Goal: Task Accomplishment & Management: Manage account settings

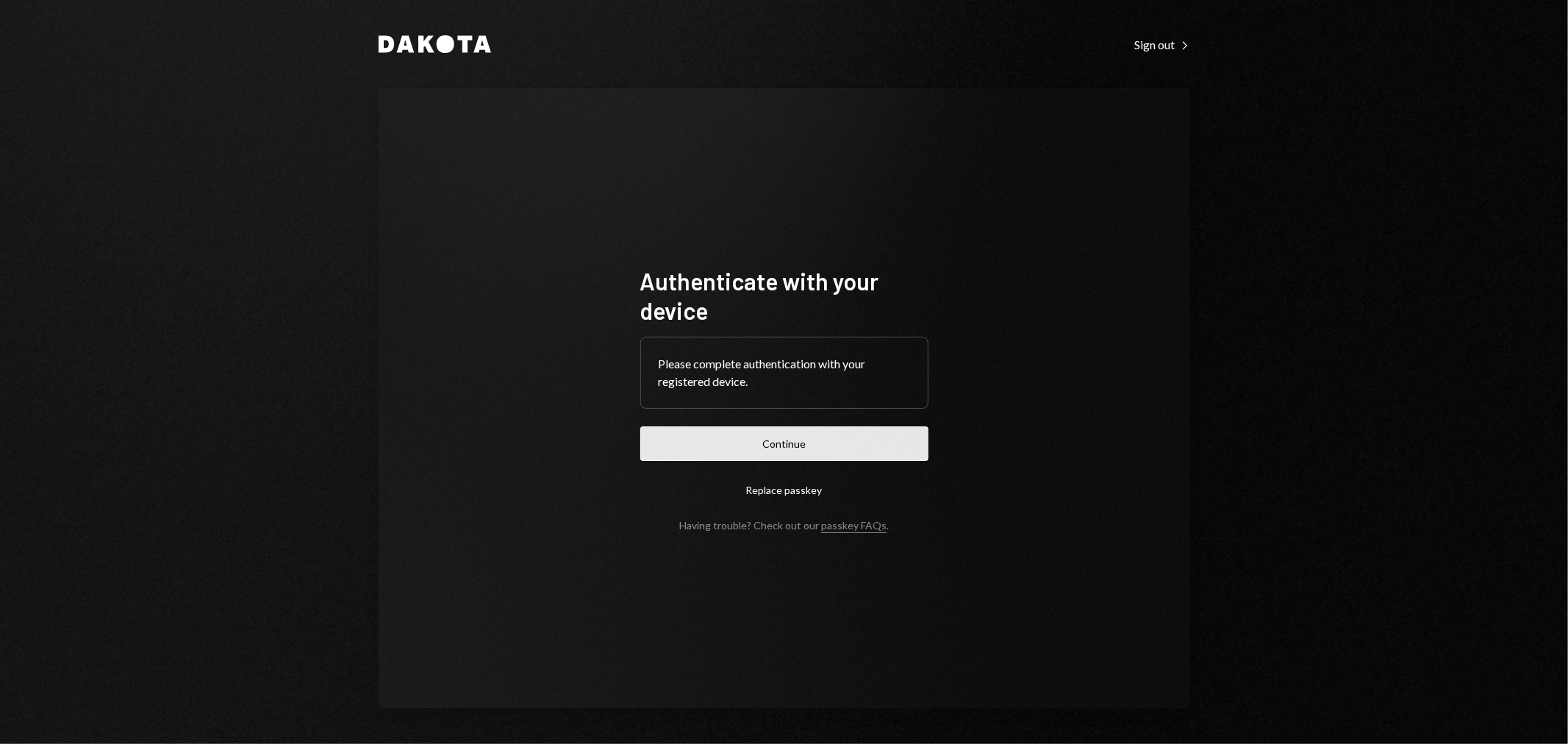
click at [778, 439] on button "Continue" at bounding box center [784, 443] width 288 height 34
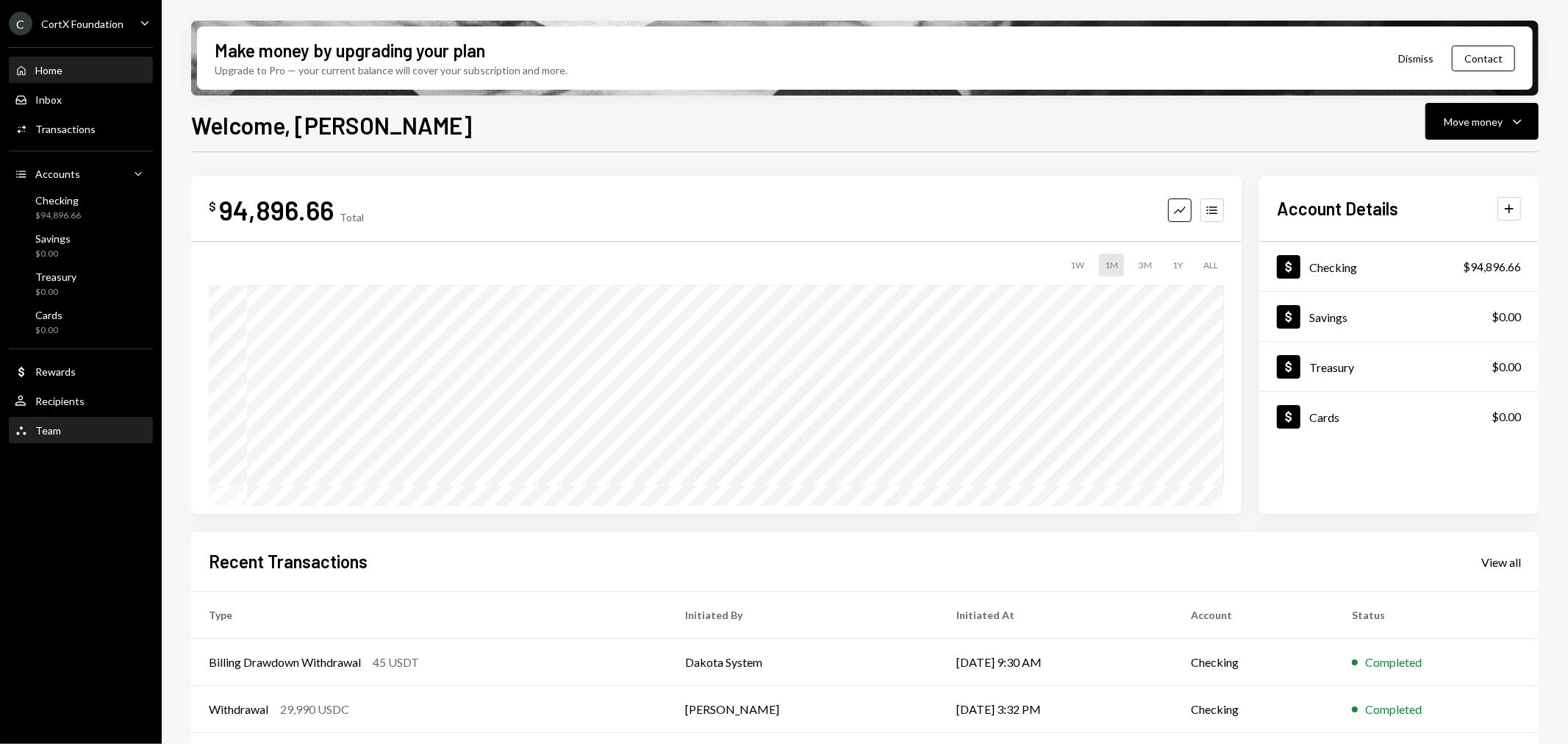
click at [72, 431] on div "Team Team" at bounding box center [80, 431] width 132 height 13
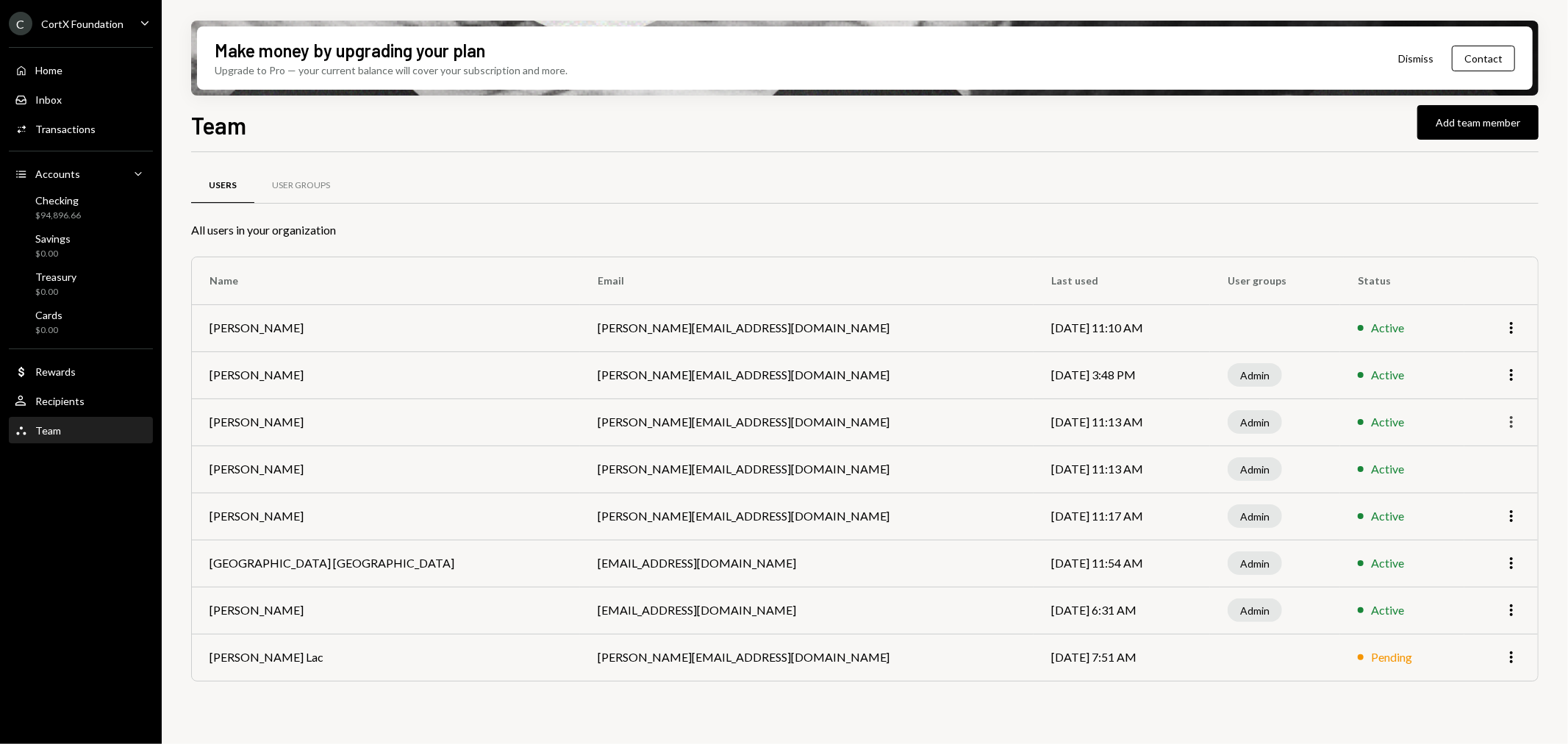
click at [1502, 417] on div "More" at bounding box center [1501, 422] width 38 height 18
click at [1504, 418] on icon "More" at bounding box center [1511, 422] width 18 height 18
click at [1485, 473] on div "Remove" at bounding box center [1477, 478] width 73 height 26
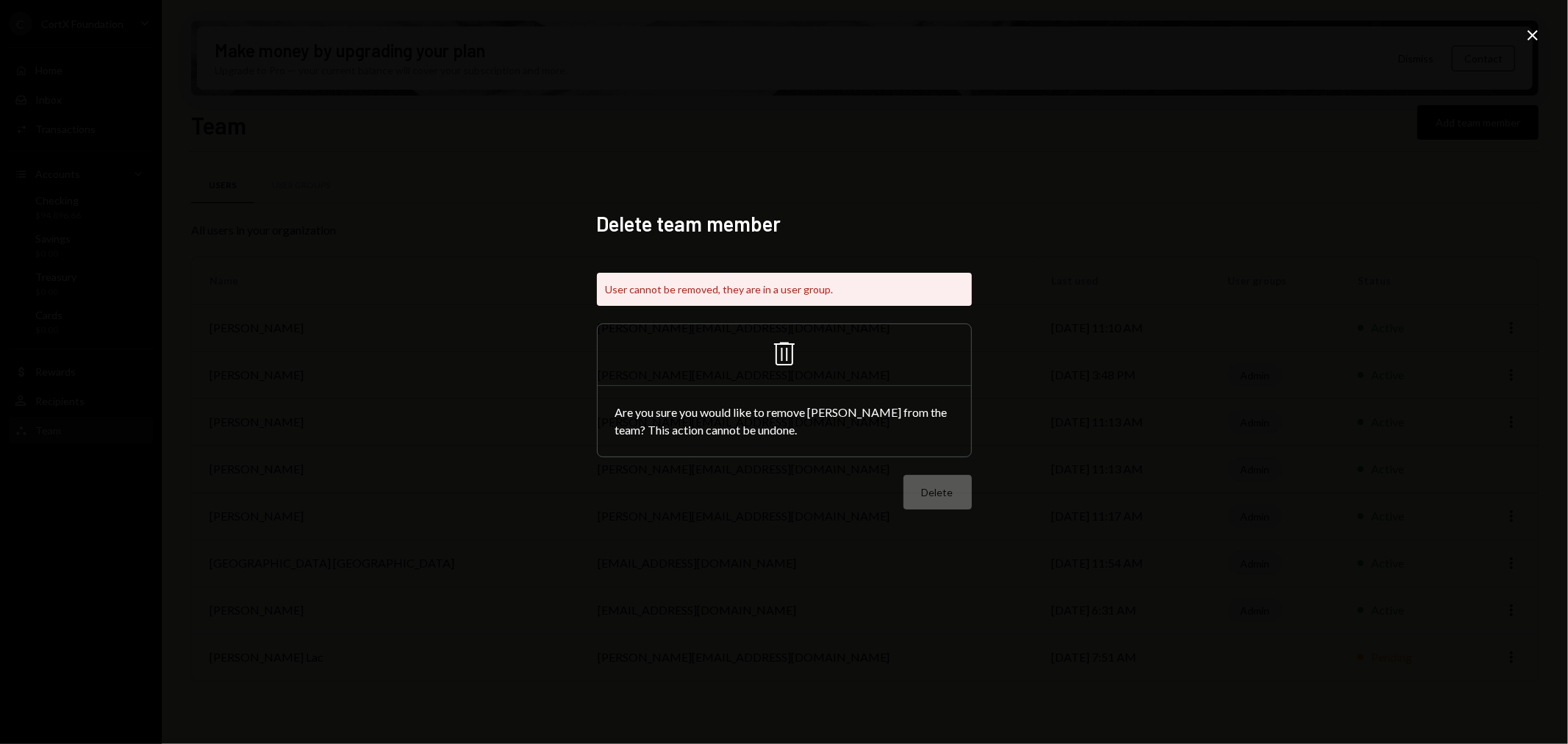
click at [1534, 27] on icon "Close" at bounding box center [1533, 35] width 18 height 18
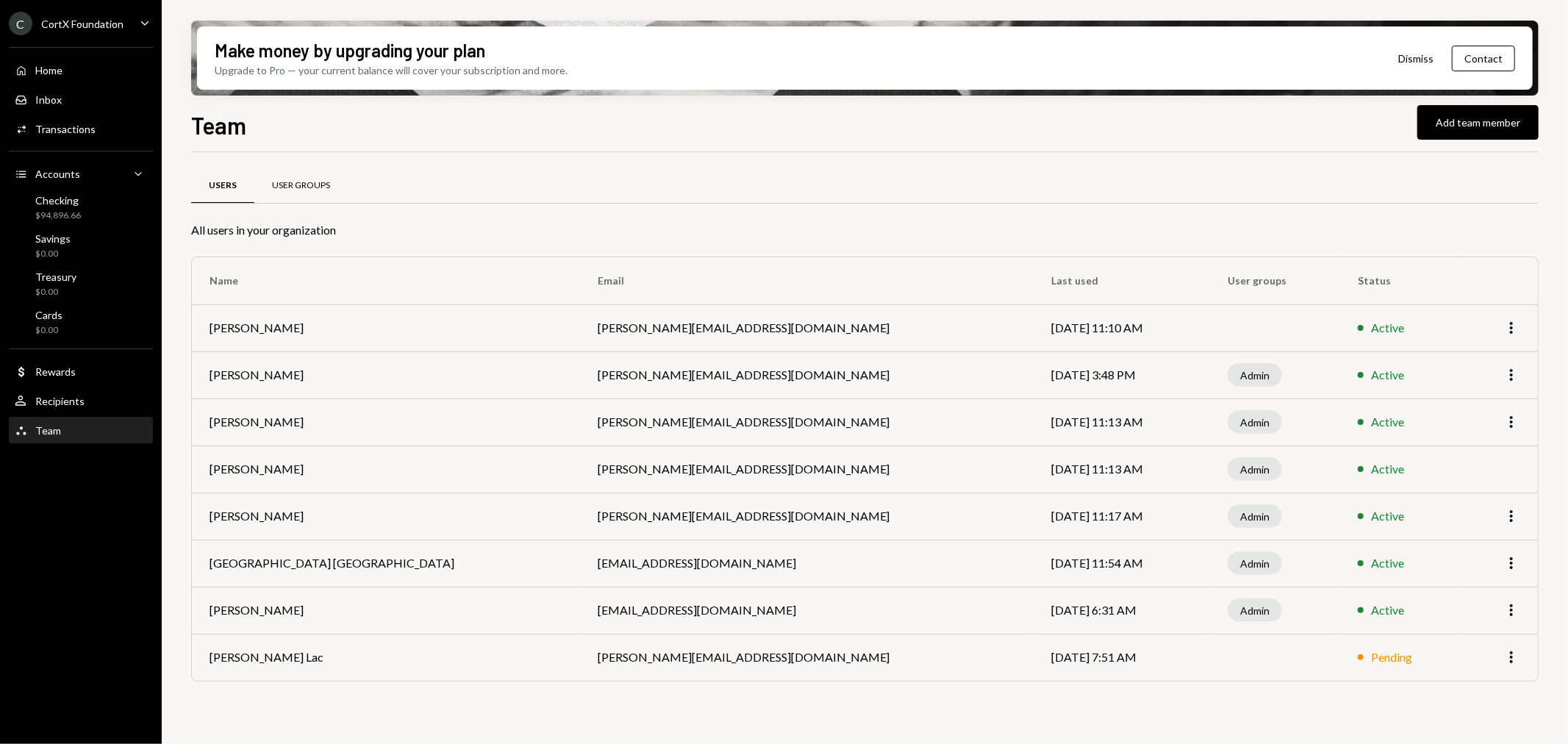
click at [299, 173] on div "User Groups" at bounding box center [301, 185] width 93 height 35
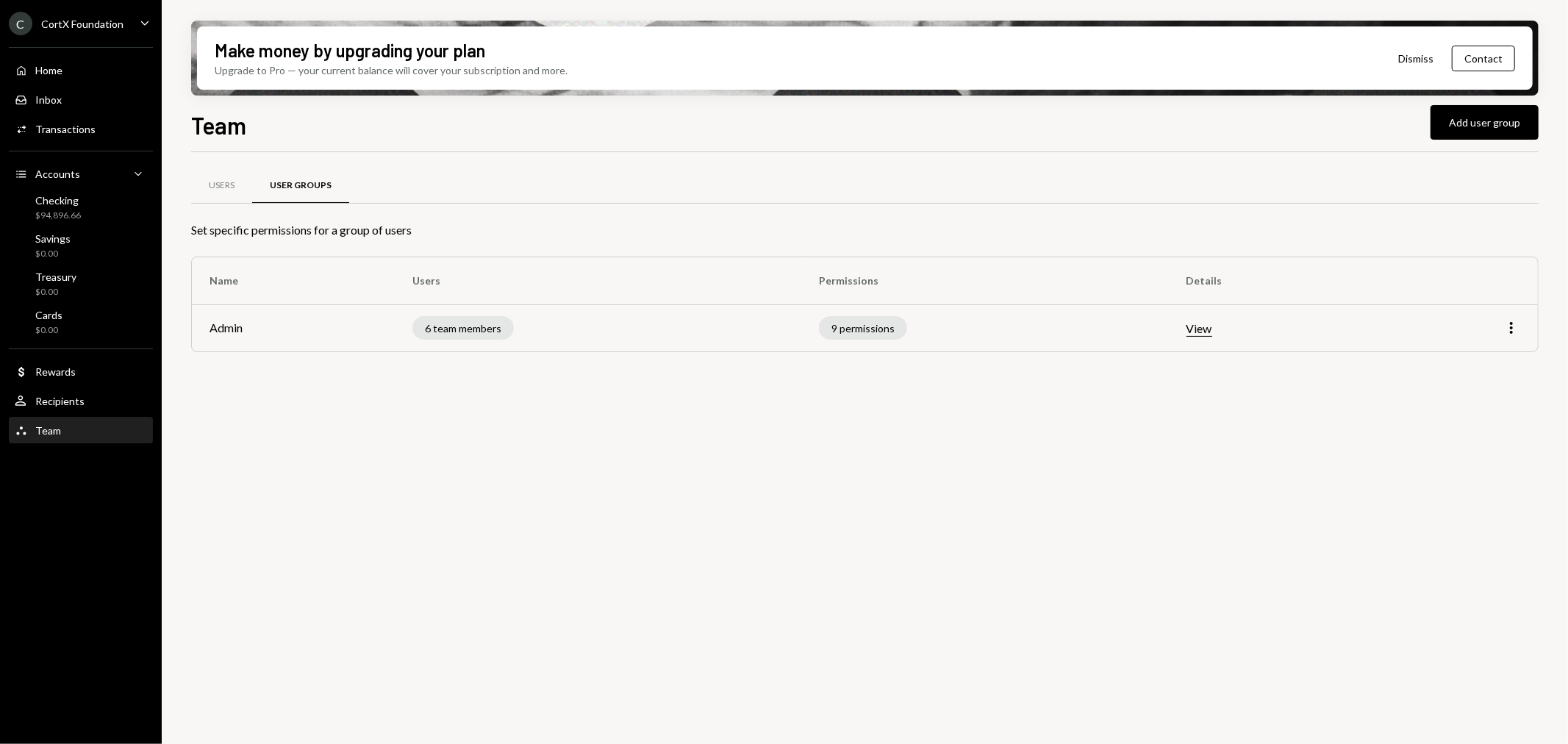
click at [1496, 327] on div "More" at bounding box center [1459, 327] width 122 height 18
click at [1502, 328] on div "More" at bounding box center [1459, 327] width 122 height 18
click at [1516, 331] on icon "More" at bounding box center [1511, 327] width 18 height 18
click at [1485, 365] on div "Edit" at bounding box center [1477, 359] width 73 height 26
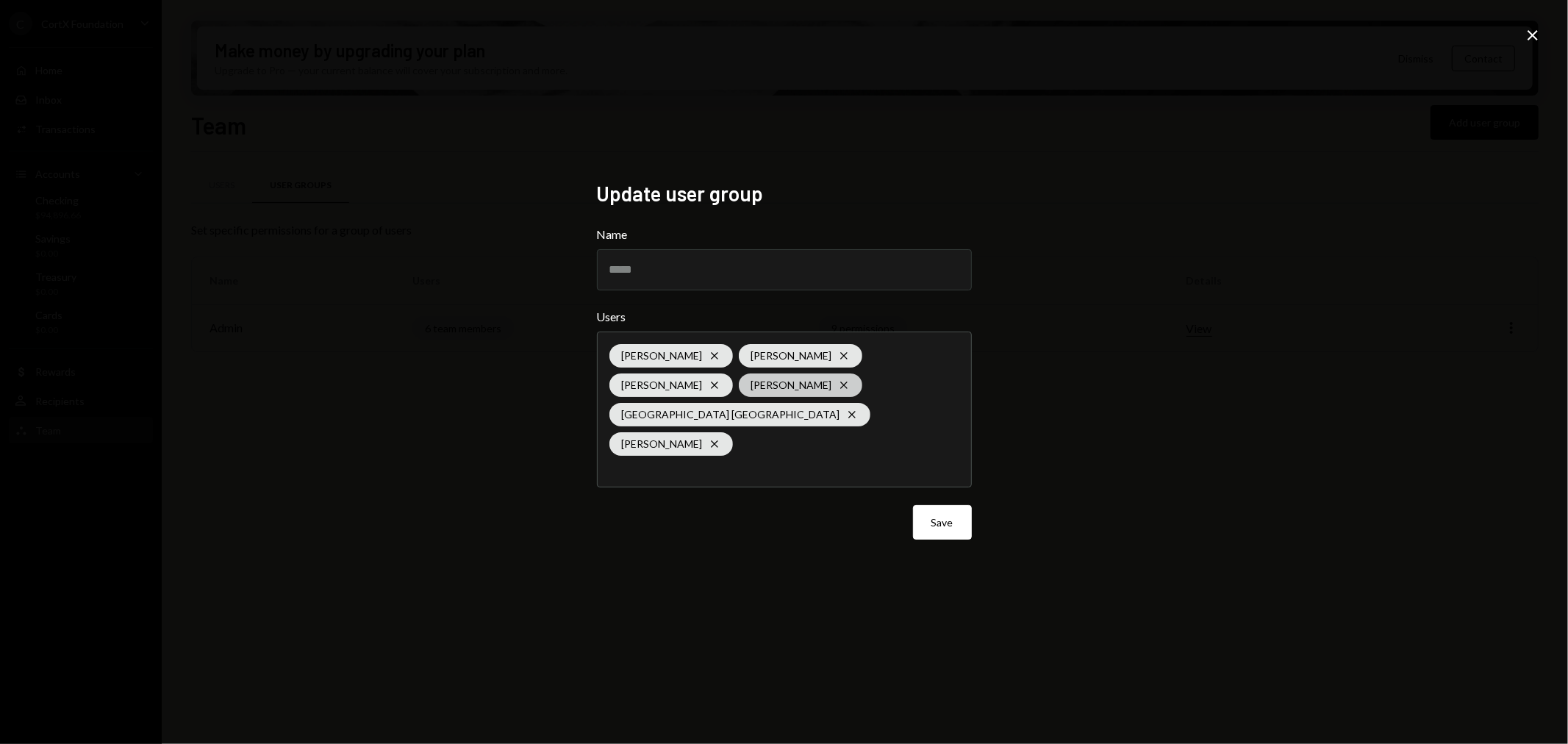
click at [848, 391] on icon "Cross" at bounding box center [843, 385] width 11 height 11
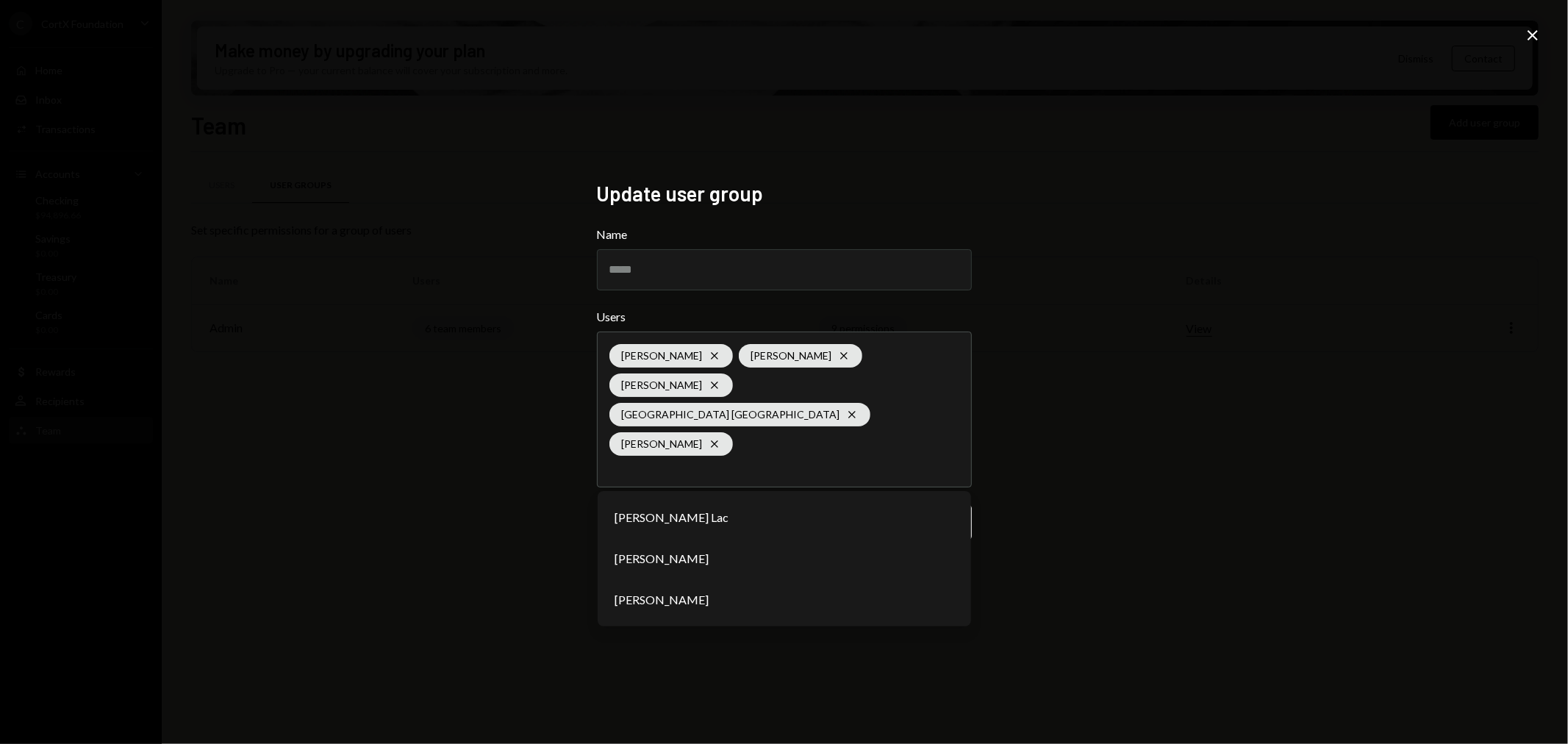
click at [1018, 512] on div "Update user group Name ***** Users Daphnie Frederick Cross Similo Ngcobo Cross …" at bounding box center [784, 372] width 1568 height 744
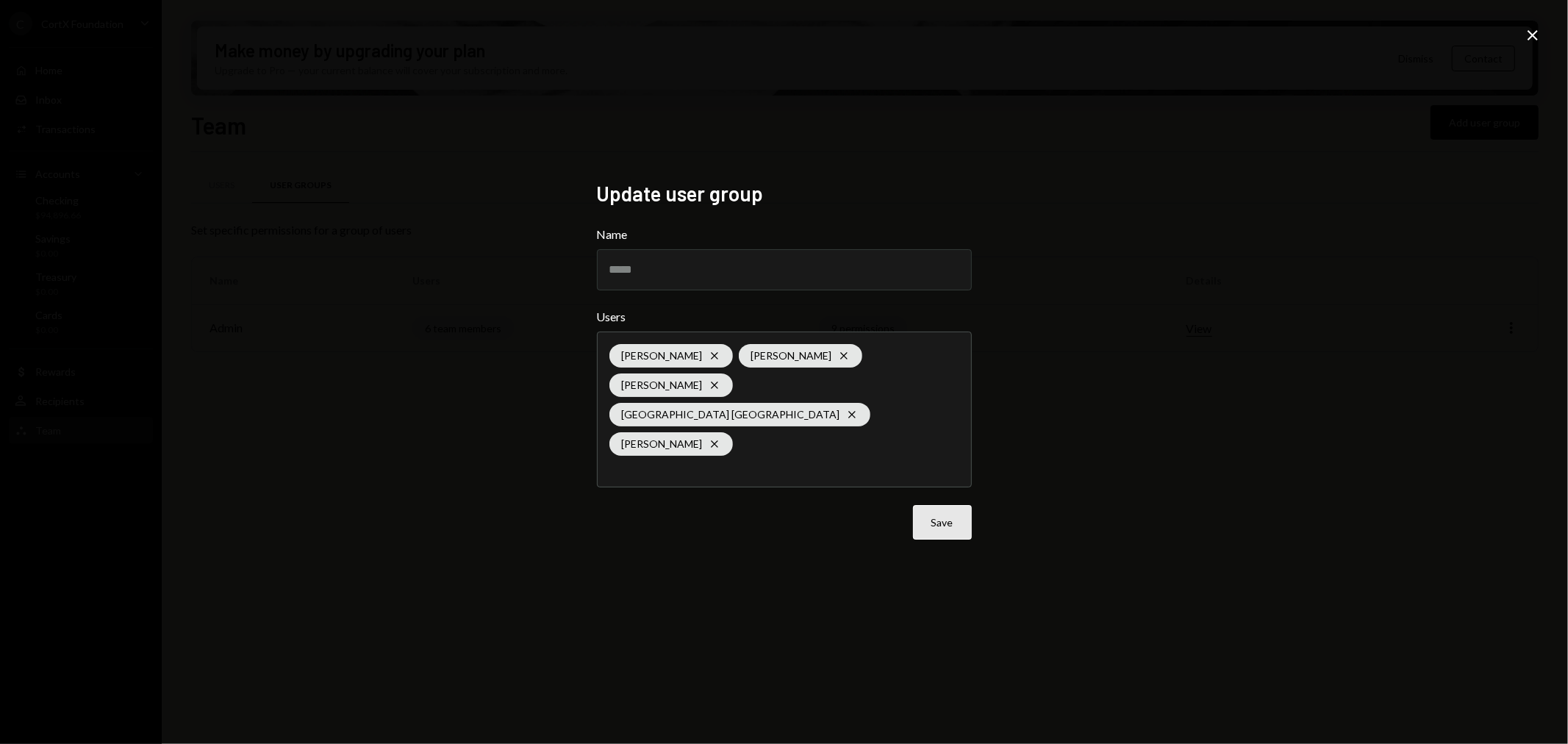
click at [927, 505] on button "Save" at bounding box center [943, 522] width 59 height 34
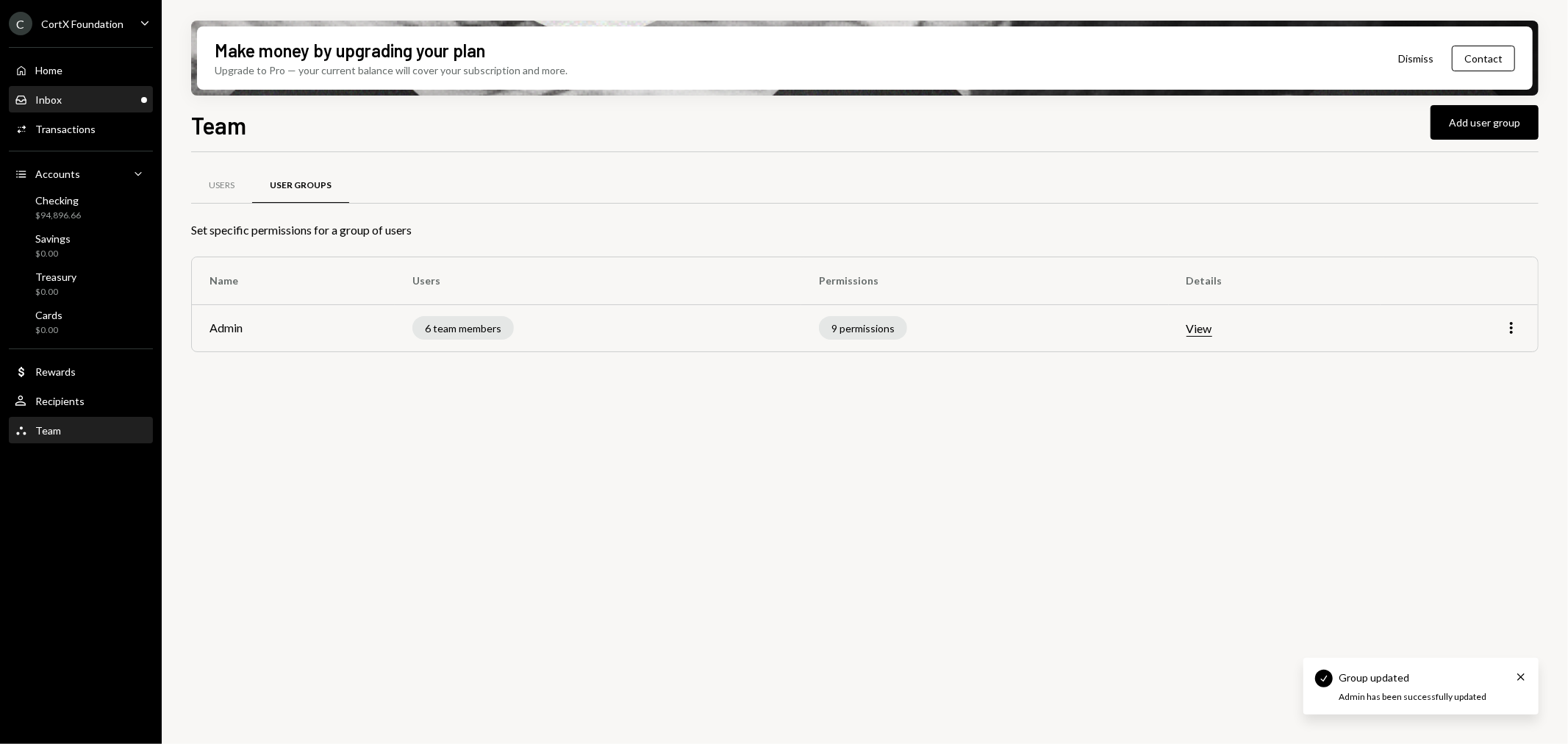
click at [78, 107] on div "Inbox Inbox" at bounding box center [80, 100] width 132 height 25
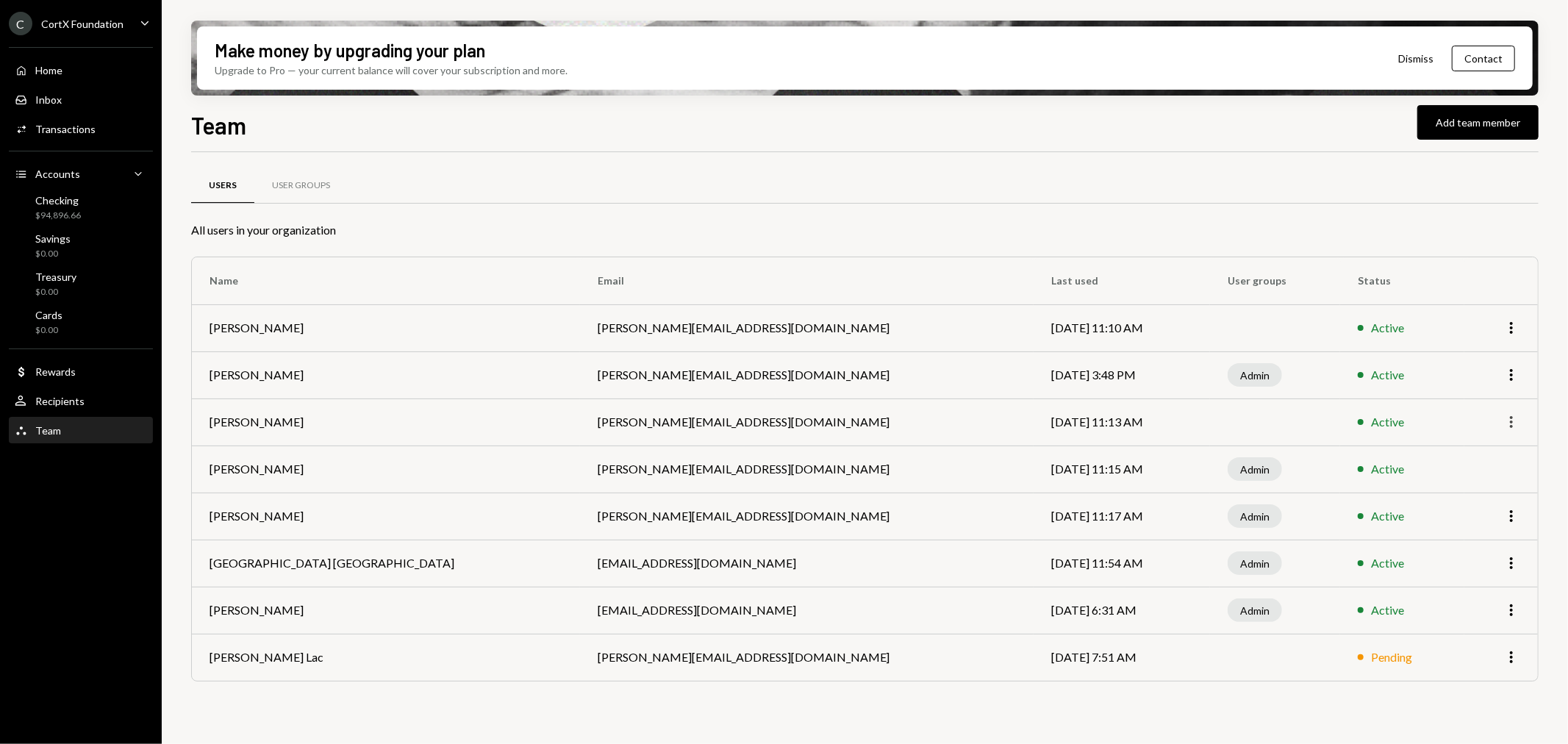
click at [1518, 417] on icon "More" at bounding box center [1511, 422] width 18 height 18
click at [1484, 479] on div "Remove" at bounding box center [1477, 478] width 73 height 26
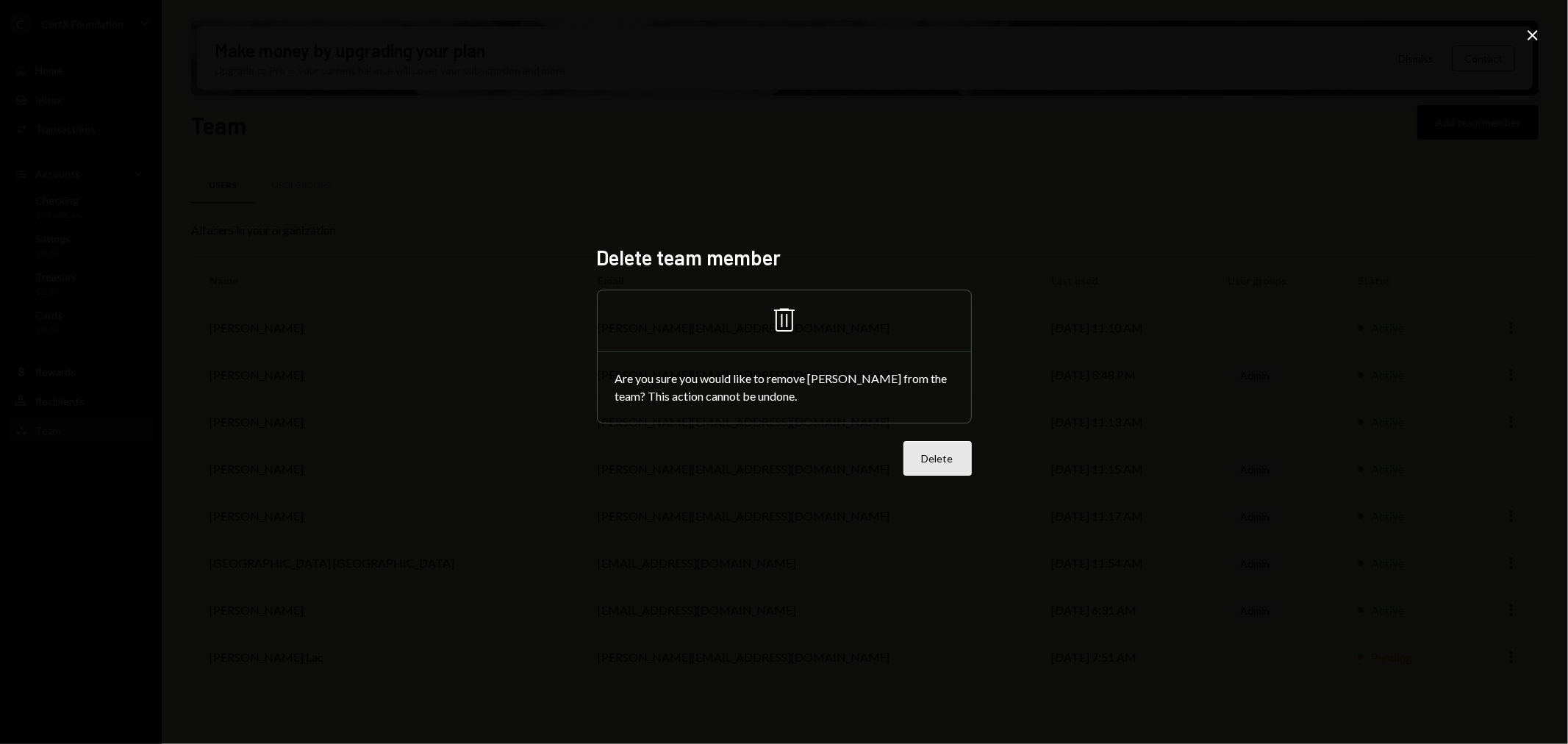
click at [925, 456] on button "Delete" at bounding box center [937, 458] width 68 height 34
